Goal: Share content: Share content

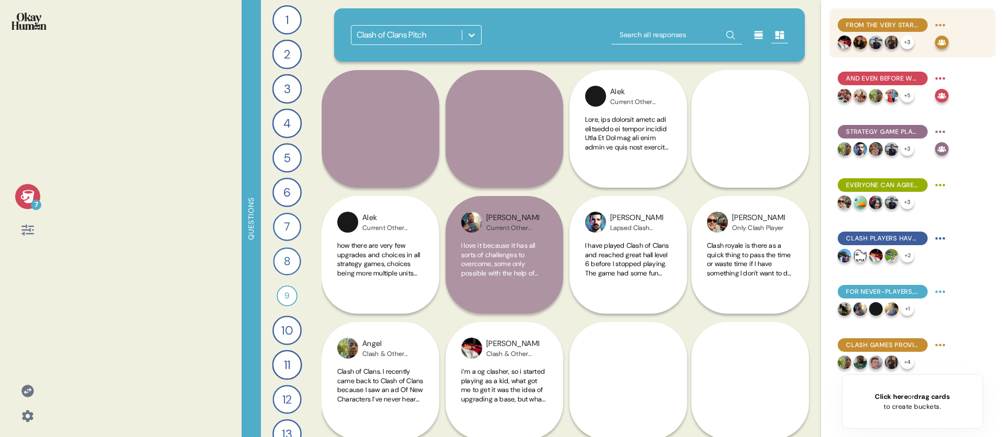
click at [924, 25] on div "From the very start, Clash of Clans' nostalgia advantage was clear." at bounding box center [883, 25] width 90 height 14
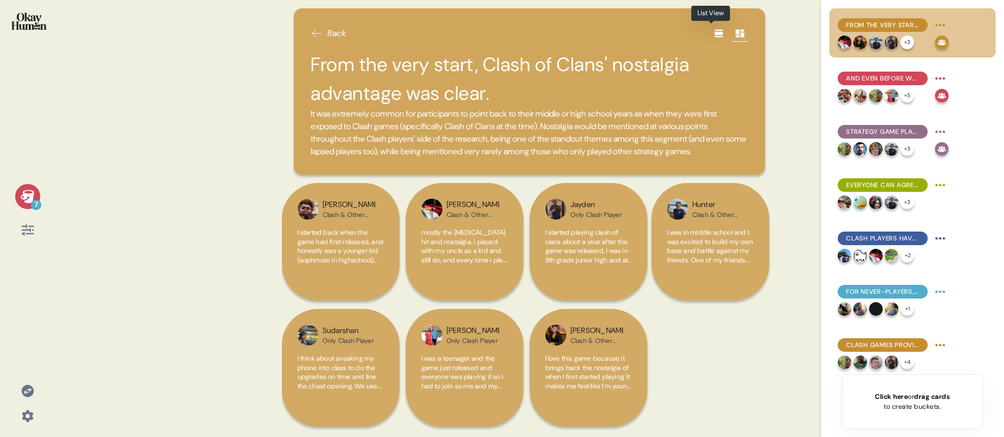
click at [714, 36] on icon at bounding box center [719, 33] width 10 height 10
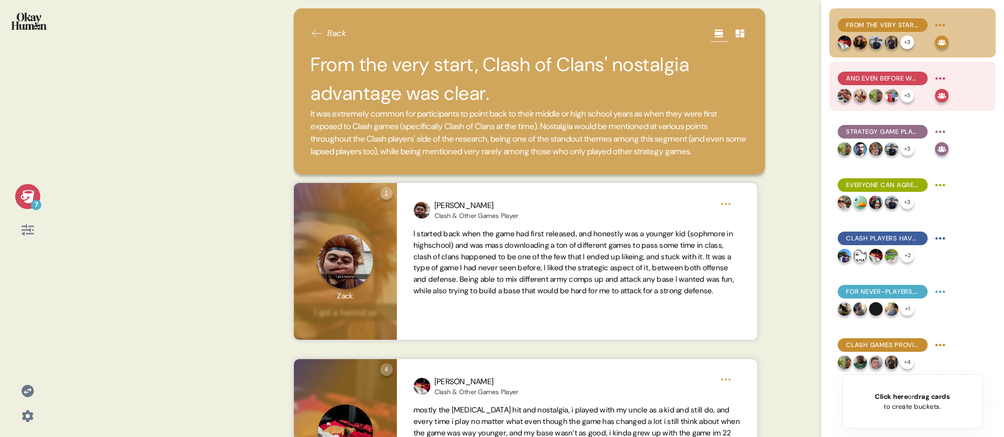
click at [901, 78] on span "And even before we brought it up, community seemed to be Clash games' #1 differ…" at bounding box center [882, 78] width 73 height 9
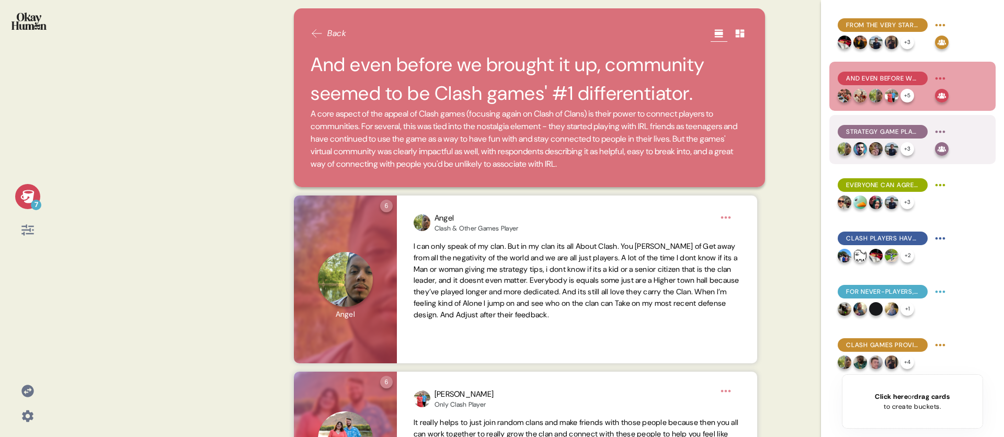
click at [888, 132] on span "Strategy game players focus on their games' customizability, satisfying progres…" at bounding box center [882, 131] width 73 height 9
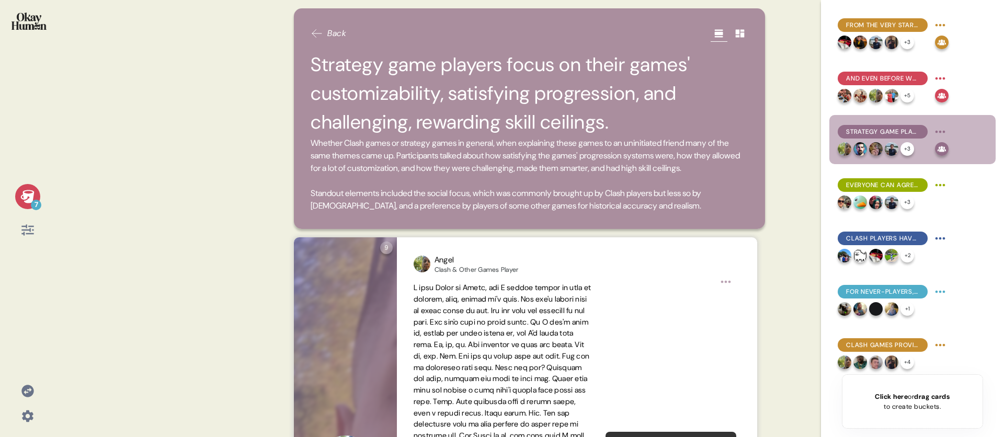
click at [800, 197] on div "7 Back Strategy game players focus on their games' customizability, satisfying …" at bounding box center [502, 218] width 1004 height 437
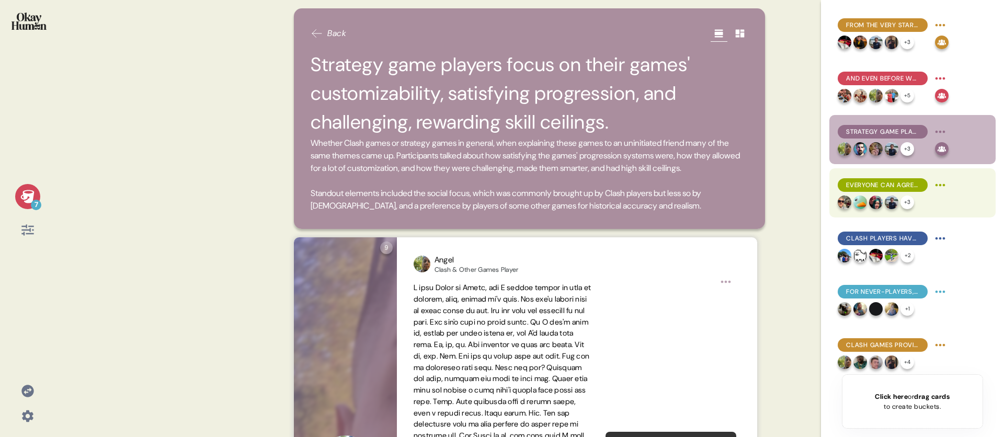
click at [899, 185] on span "Everyone can agree that P2W hinders their enjoyment, which makes Clash's slow p…" at bounding box center [882, 184] width 73 height 9
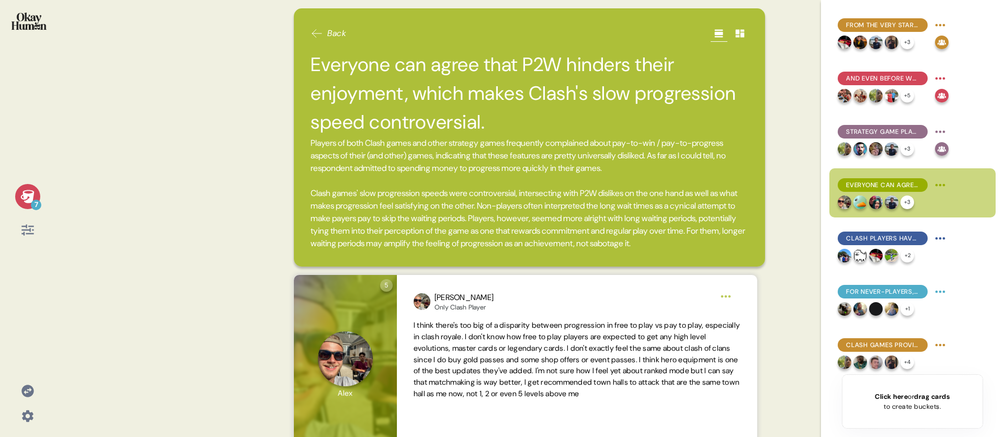
click at [807, 148] on div "7 Back Everyone can agree that P2W hinders their enjoyment, which makes Clash's…" at bounding box center [502, 218] width 1004 height 437
click at [894, 236] on span "Clash players have affection for their favorite characters, primarily - though …" at bounding box center [882, 238] width 73 height 9
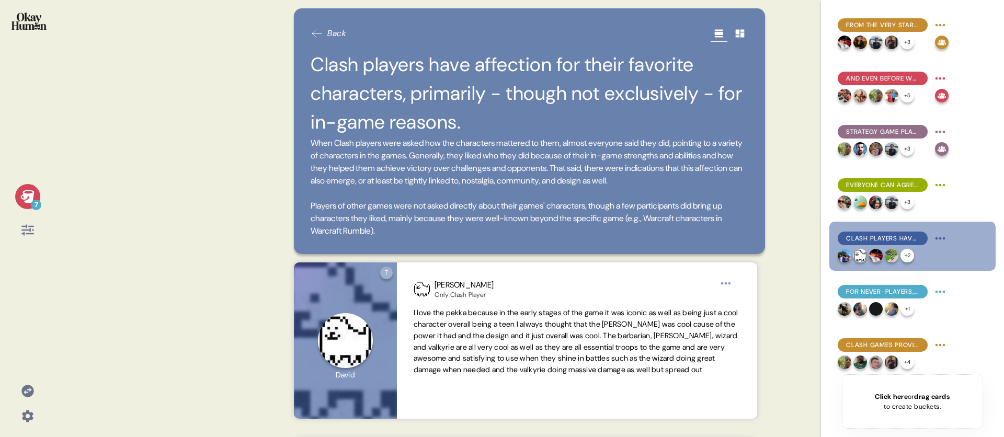
click at [798, 188] on div "7 Back Clash players have affection for their favorite characters, primarily - …" at bounding box center [502, 218] width 1004 height 437
click at [434, 202] on span "When Clash players were asked how the characters mattered to them, almost every…" at bounding box center [530, 187] width 438 height 100
click at [888, 288] on span "For never-players, Clash games' art style seems to be a significant barrier." at bounding box center [882, 291] width 73 height 9
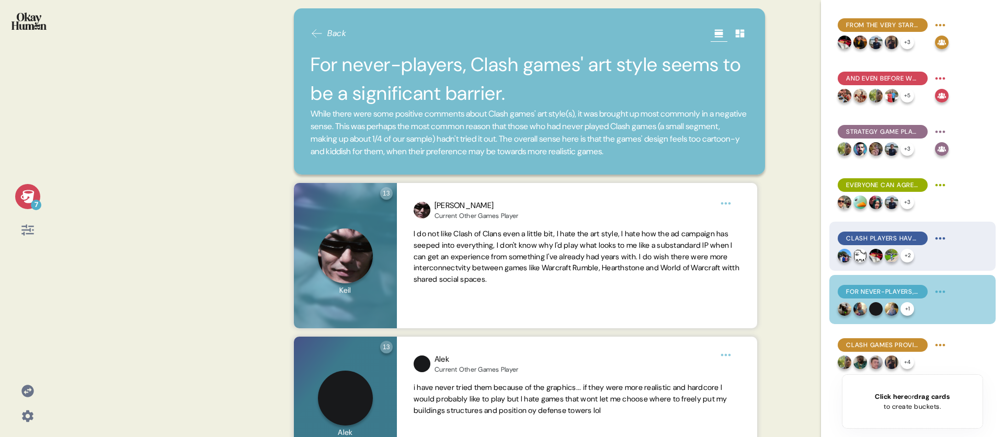
click at [877, 232] on div "Clash players have affection for their favorite characters, primarily - though …" at bounding box center [883, 239] width 90 height 14
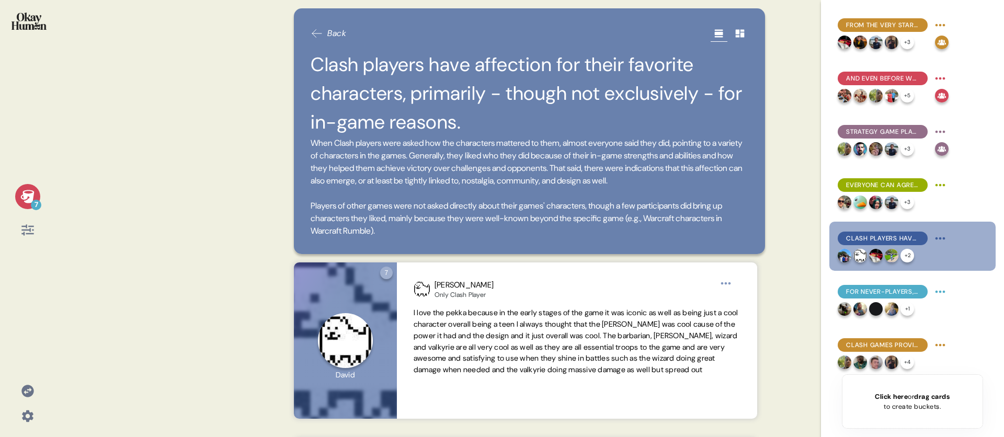
click at [790, 201] on div "7 Back Clash players have affection for their favorite characters, primarily - …" at bounding box center [502, 218] width 1004 height 437
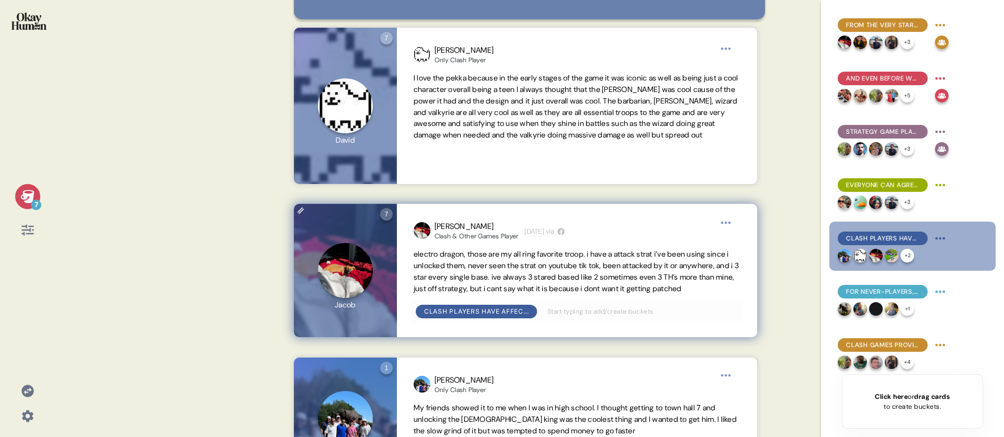
scroll to position [254, 0]
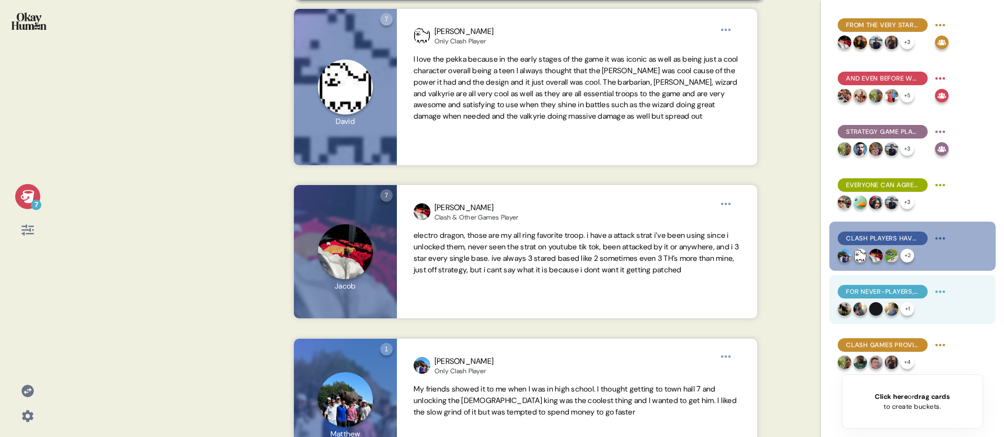
click at [860, 290] on span "For never-players, Clash games' art style seems to be a significant barrier." at bounding box center [882, 291] width 73 height 9
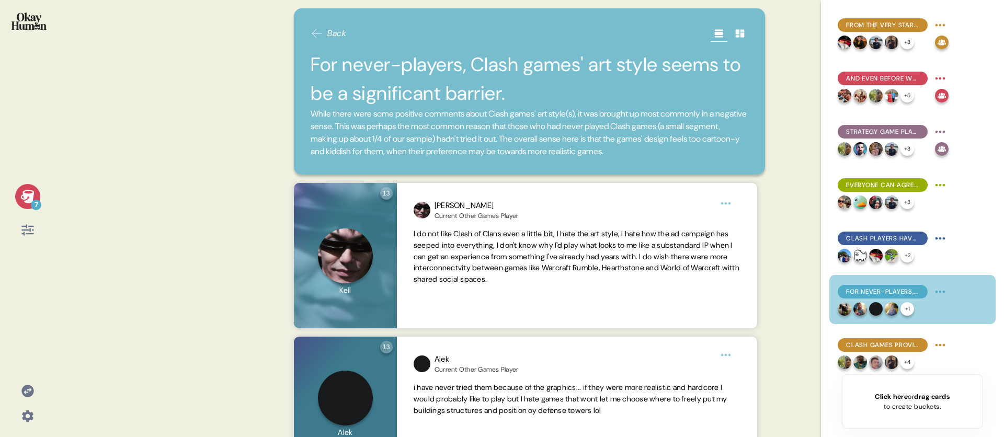
scroll to position [3, 0]
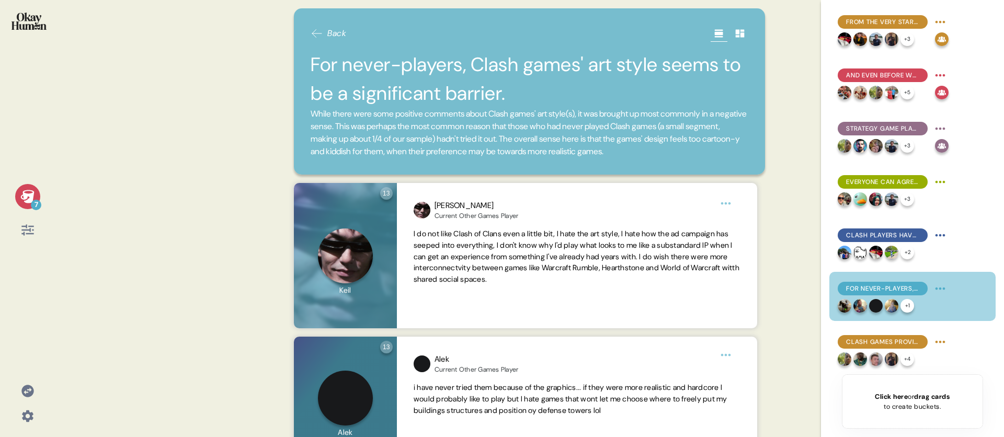
click at [806, 306] on div "7 Back For never-players, Clash games' art style seems to be a significant barr…" at bounding box center [502, 218] width 1004 height 437
click at [548, 118] on span "While there were some positive comments about Clash games' art style(s), it was…" at bounding box center [530, 133] width 438 height 50
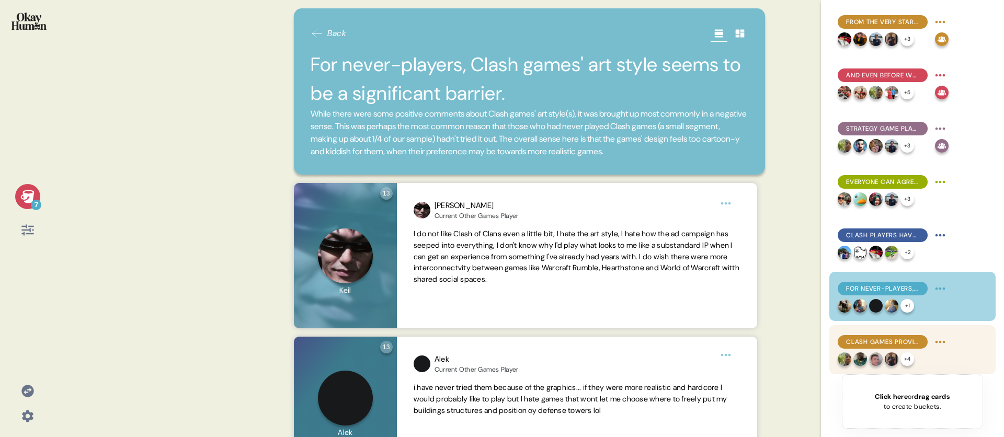
click at [901, 338] on span "Clash games provide a safe, escapist context for control, competition, destruct…" at bounding box center [882, 341] width 73 height 9
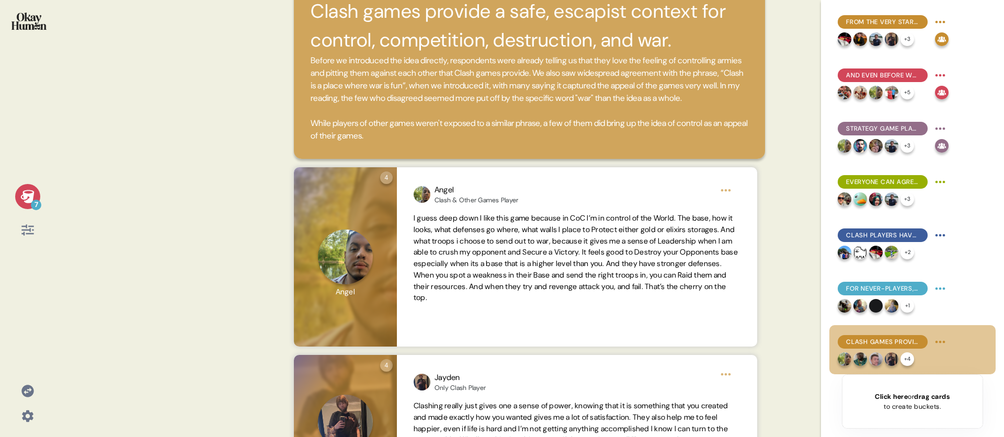
scroll to position [0, 0]
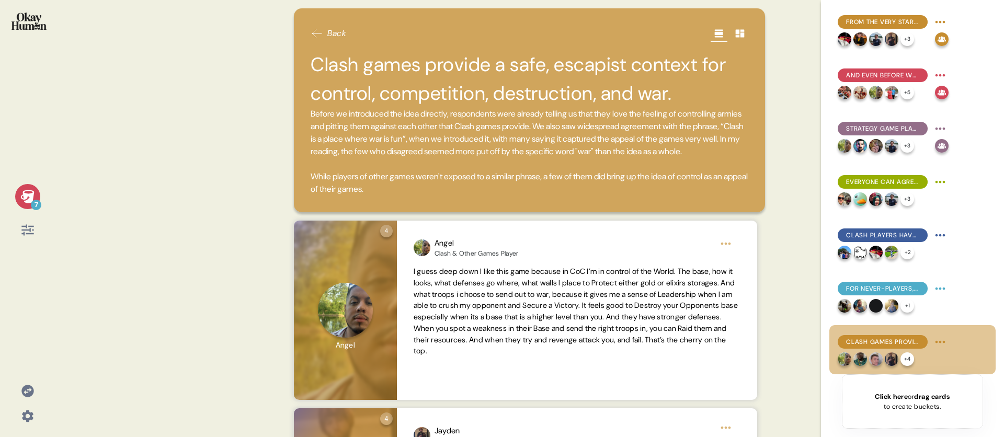
click at [593, 62] on h2 "Clash games provide a safe, escapist context for control, competition, destruct…" at bounding box center [530, 79] width 438 height 58
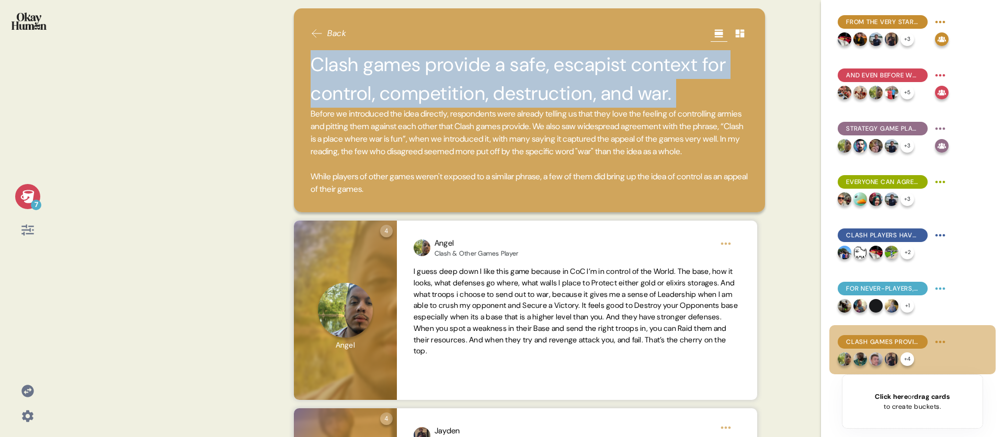
click at [593, 62] on h2 "Clash games provide a safe, escapist context for control, competition, destruct…" at bounding box center [530, 79] width 438 height 58
click at [624, 67] on h2 "Clash games provide a safe, escapist context for control, competition, destruct…" at bounding box center [530, 79] width 438 height 58
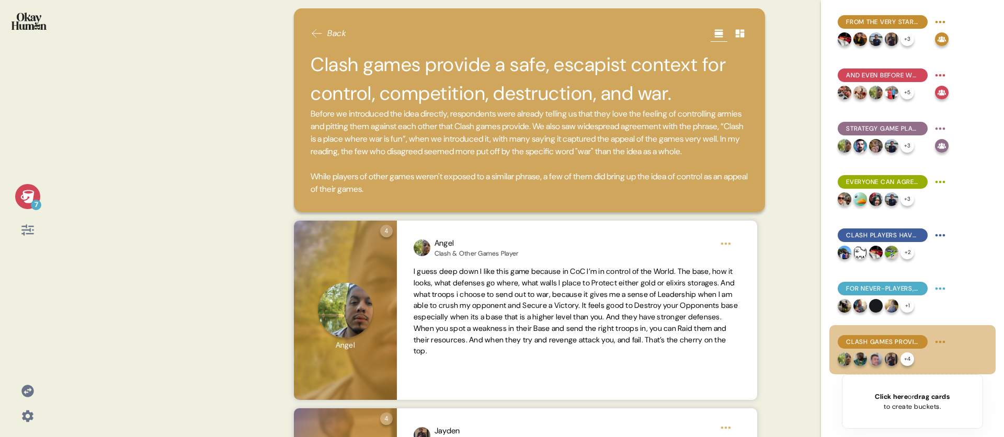
click at [801, 159] on div "7 Back Clash games provide a safe, escapist context for control, competition, d…" at bounding box center [502, 218] width 1004 height 437
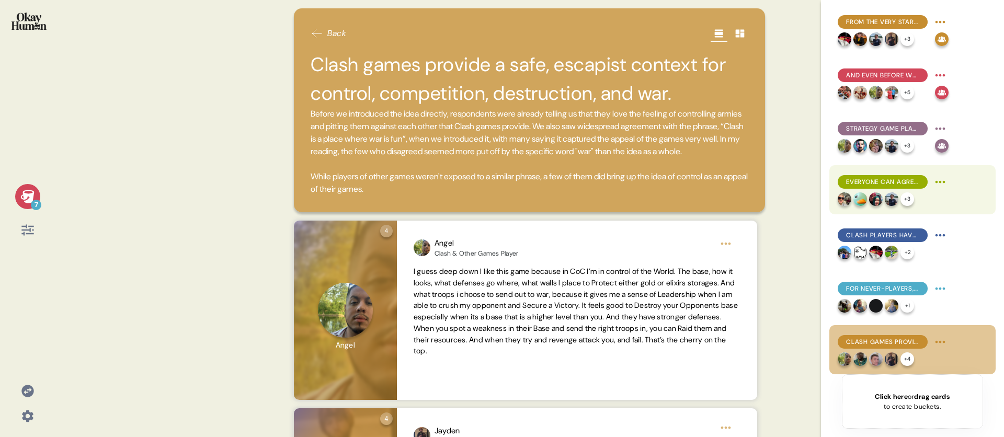
click at [940, 180] on html "7 Back Clash games provide a safe, escapist context for control, competition, d…" at bounding box center [502, 218] width 1004 height 437
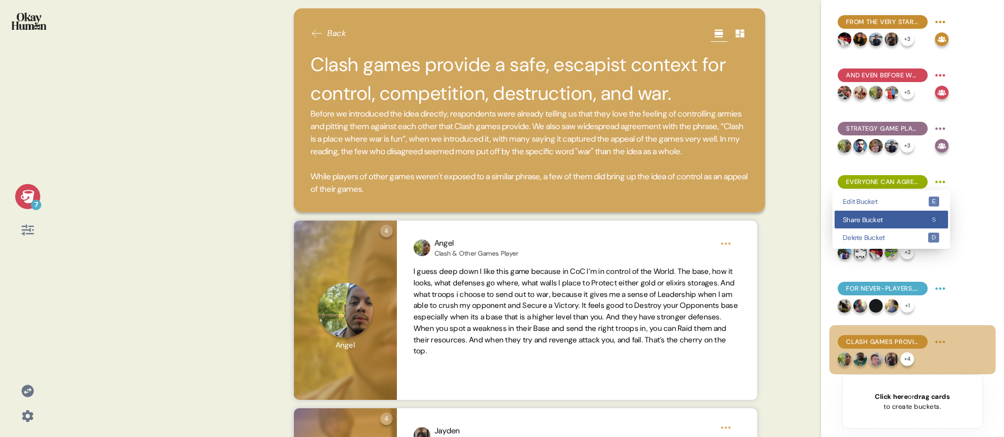
click at [910, 215] on div "Share Bucket s" at bounding box center [892, 220] width 114 height 18
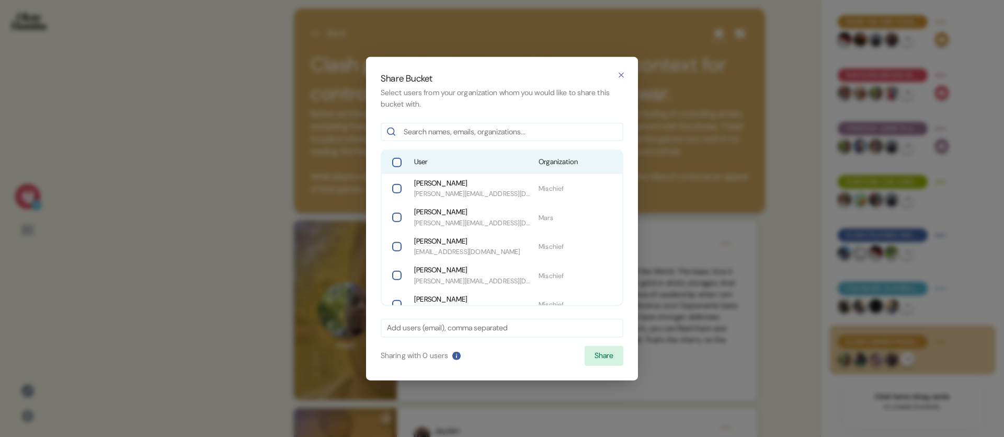
click at [522, 162] on span "User" at bounding box center [472, 162] width 116 height 10
click at [594, 357] on button "Share" at bounding box center [604, 356] width 39 height 20
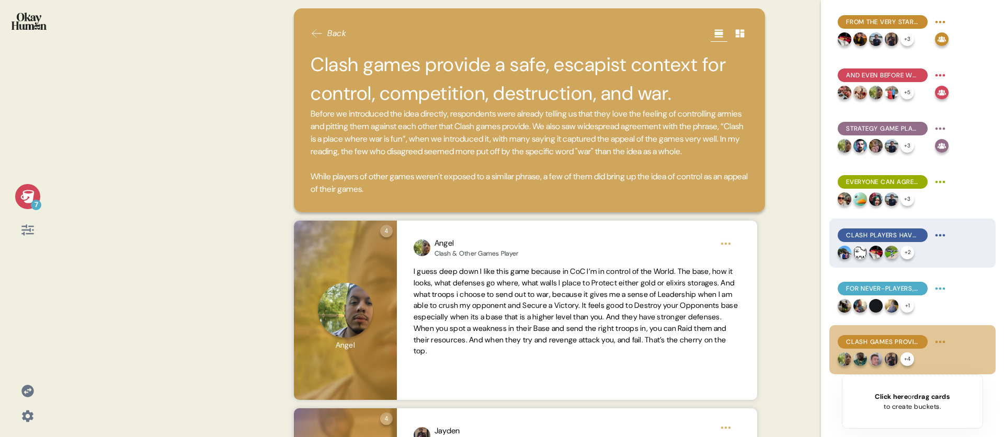
click at [936, 237] on html "7 Back Clash games provide a safe, escapist context for control, competition, d…" at bounding box center [502, 218] width 1004 height 437
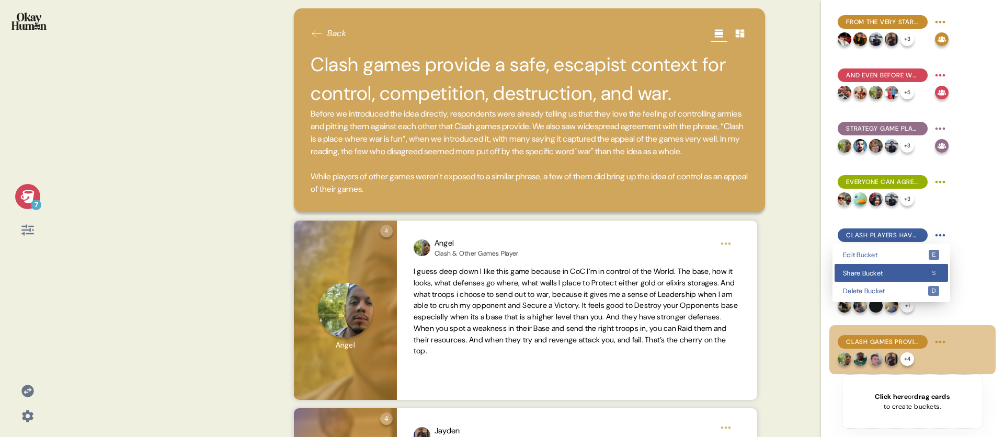
click at [913, 267] on div "Share Bucket s" at bounding box center [892, 273] width 114 height 18
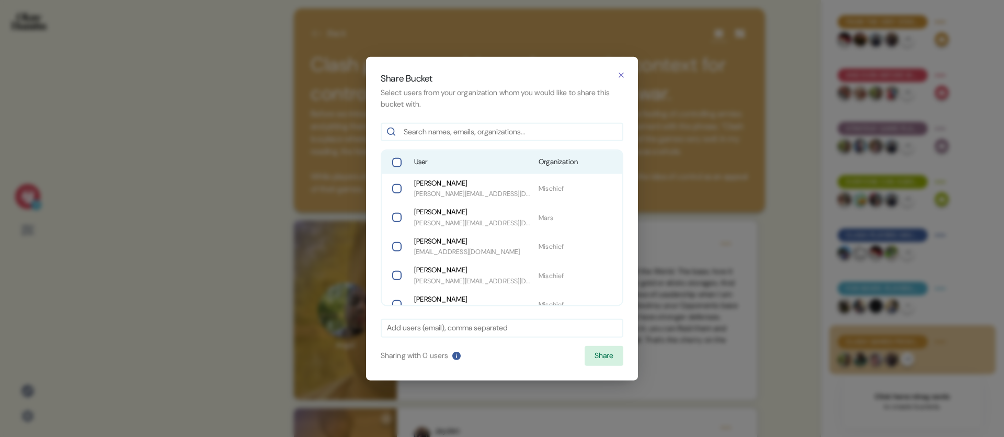
click at [478, 152] on div "User Organization" at bounding box center [502, 162] width 241 height 23
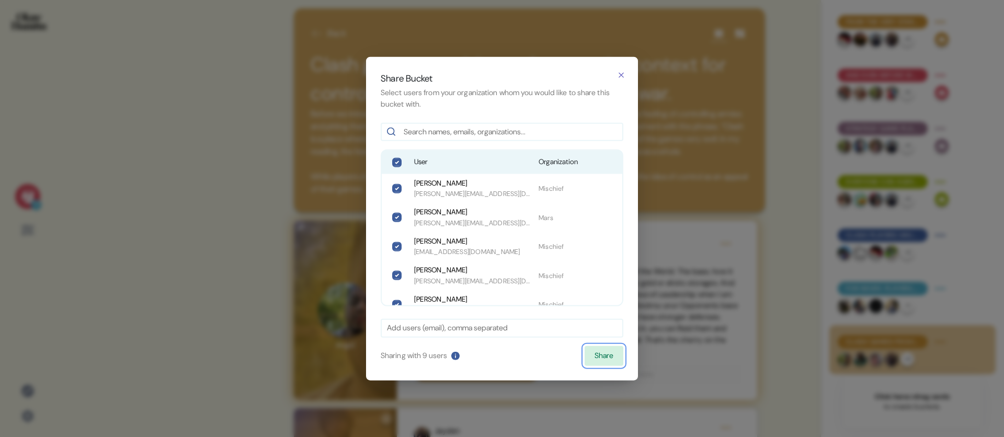
drag, startPoint x: 591, startPoint y: 355, endPoint x: 612, endPoint y: 351, distance: 21.4
click at [591, 355] on button "Share" at bounding box center [604, 356] width 39 height 20
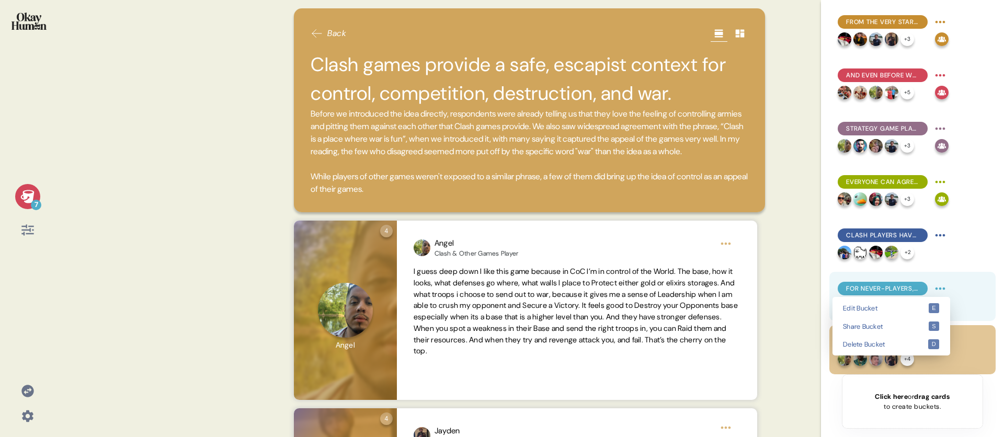
click at [942, 283] on html "7 Back Clash games provide a safe, escapist context for control, competition, d…" at bounding box center [502, 218] width 1004 height 437
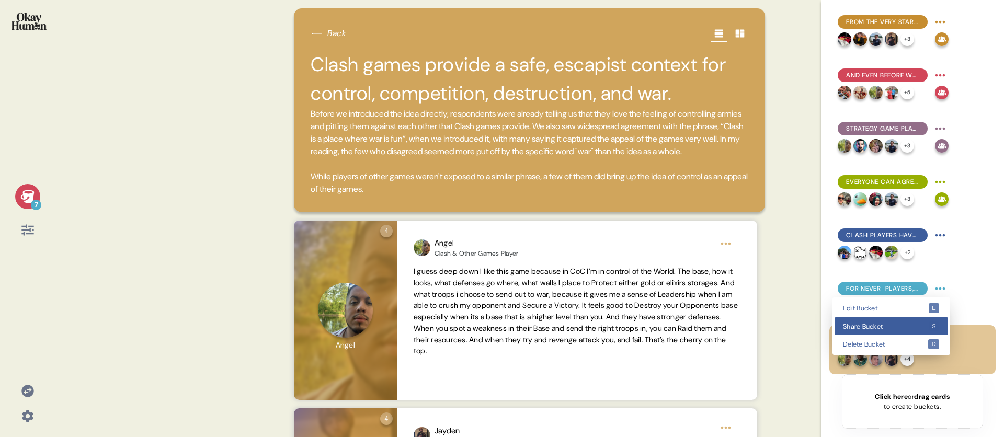
click at [873, 321] on div "Share Bucket s" at bounding box center [892, 327] width 114 height 18
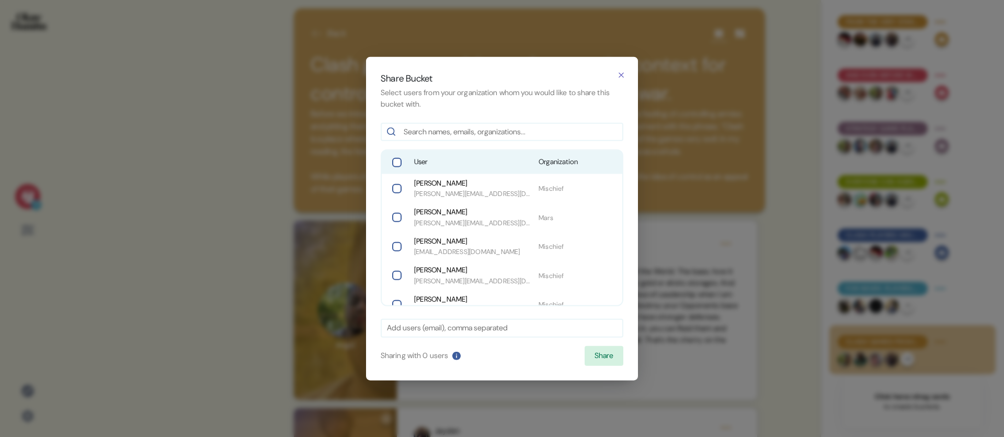
click at [429, 164] on span "User" at bounding box center [472, 162] width 116 height 10
click at [592, 352] on button "Share" at bounding box center [604, 356] width 39 height 20
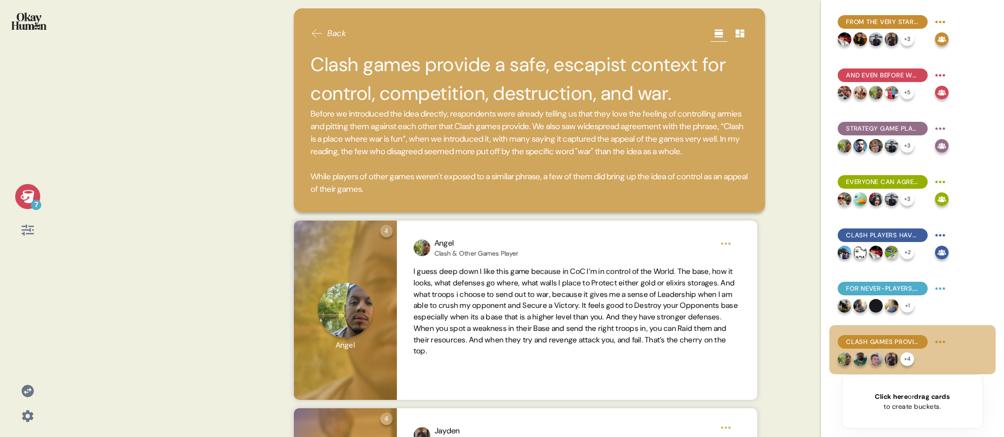
click at [943, 341] on html "7 Back Clash games provide a safe, escapist context for control, competition, d…" at bounding box center [502, 218] width 1004 height 437
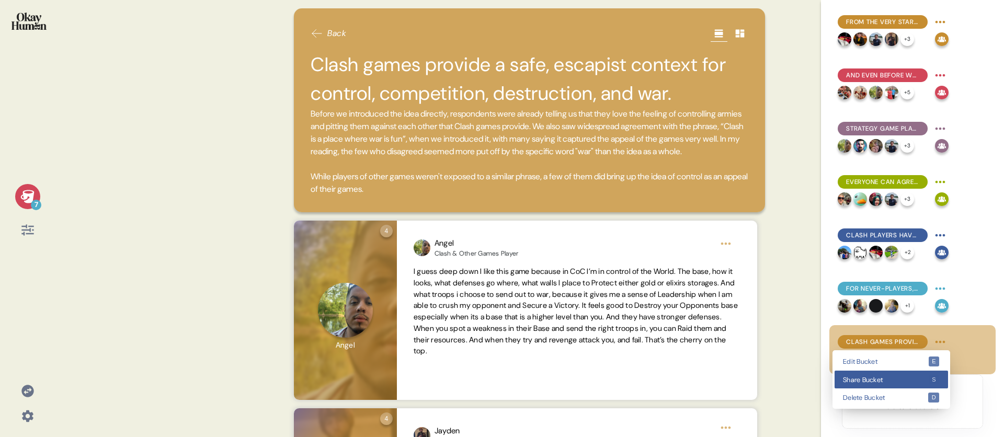
click at [931, 376] on kbd "s" at bounding box center [934, 380] width 11 height 10
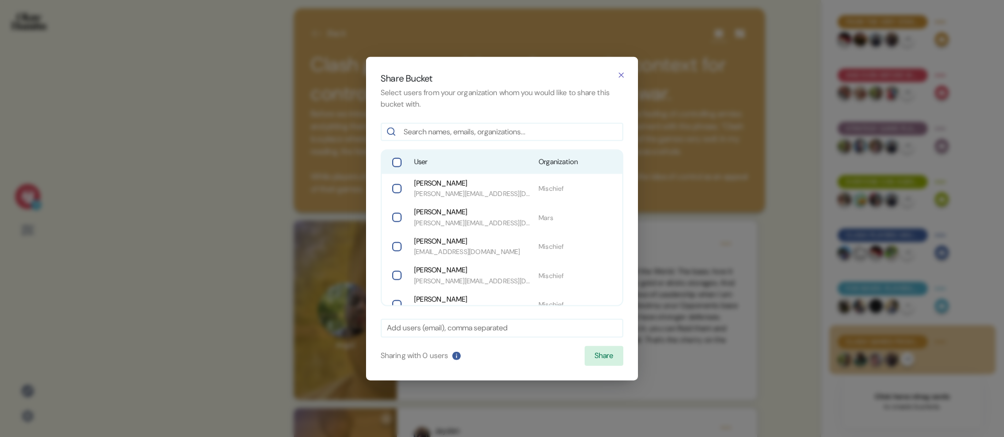
click at [444, 160] on span "User" at bounding box center [472, 162] width 116 height 10
click at [605, 356] on button "Share" at bounding box center [604, 356] width 39 height 20
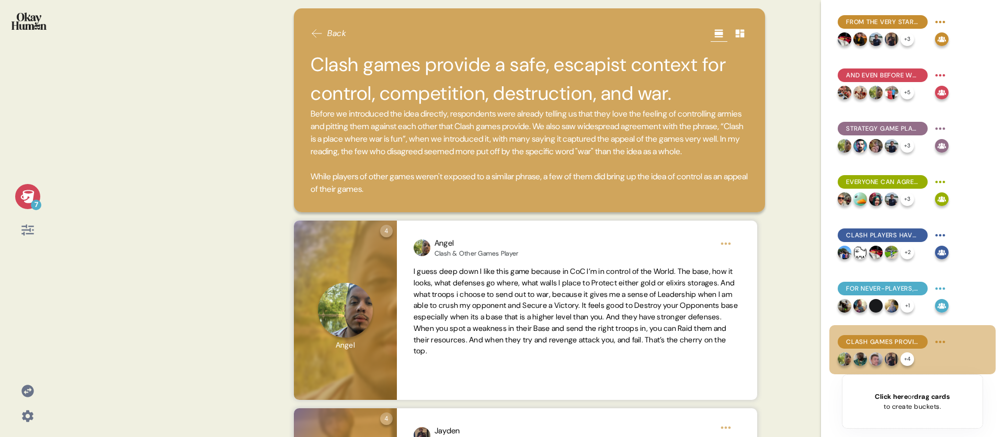
click at [676, 179] on span "Before we introduced the idea directly, respondents were already telling us tha…" at bounding box center [530, 152] width 438 height 88
click at [26, 24] on img at bounding box center [29, 21] width 35 height 17
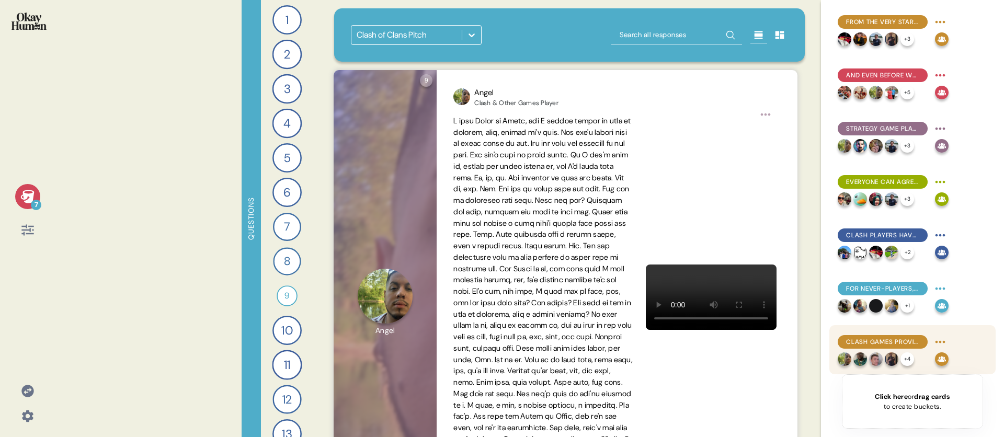
click at [916, 354] on div "+ 4" at bounding box center [884, 360] width 93 height 14
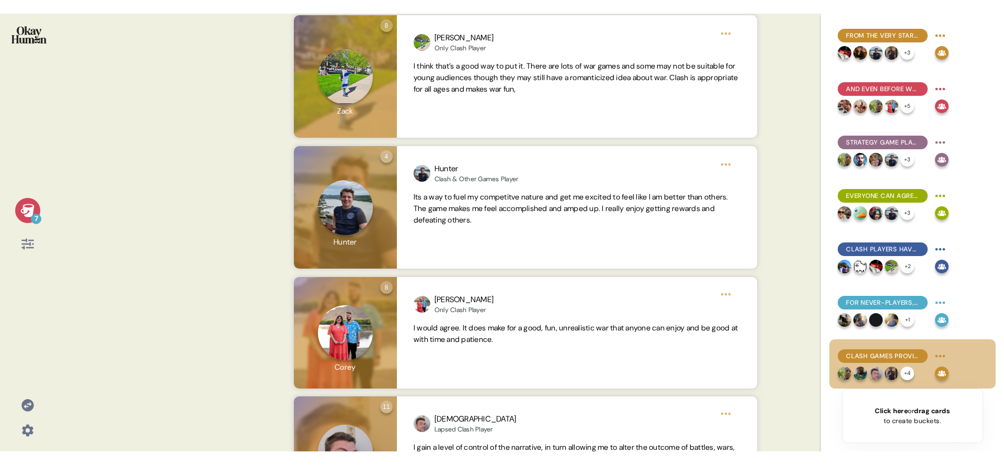
scroll to position [800, 0]
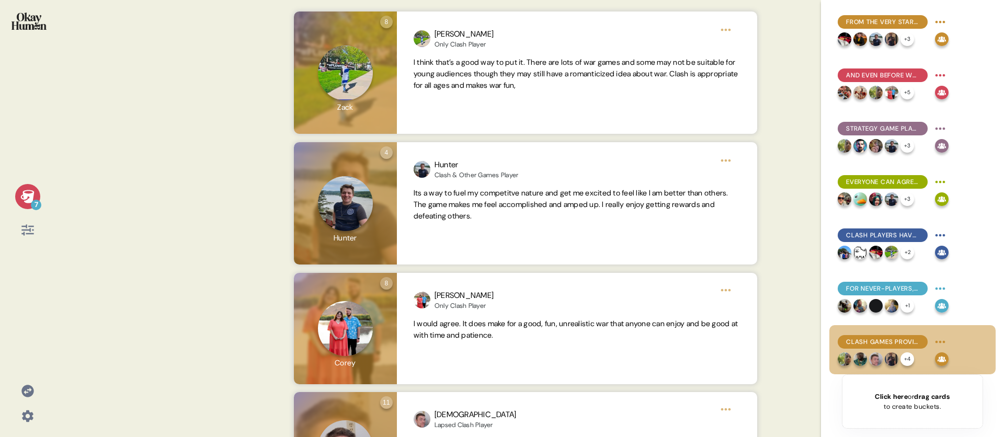
click at [37, 27] on img at bounding box center [29, 21] width 35 height 17
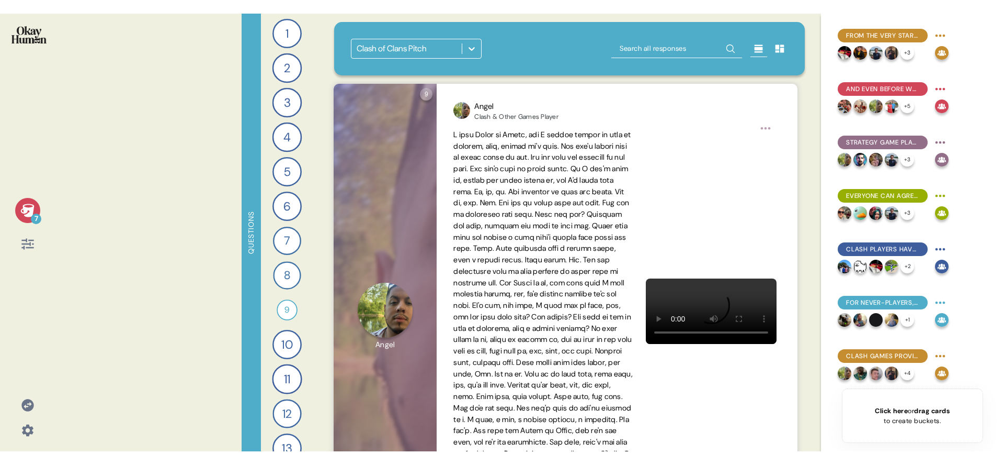
scroll to position [0, 0]
